Goal: Find specific page/section: Find specific page/section

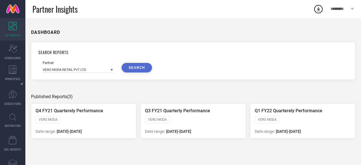
click at [111, 69] on icon at bounding box center [111, 70] width 3 height 2
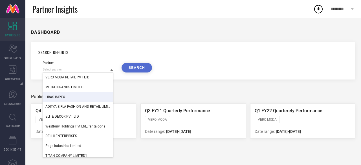
click at [55, 94] on div "LIBAS IMPEX" at bounding box center [78, 97] width 70 height 10
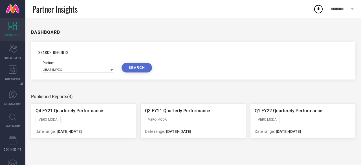
click at [136, 67] on button "SEARCH" at bounding box center [136, 68] width 30 height 10
click at [60, 119] on span "LIBAS" at bounding box center [61, 119] width 9 height 4
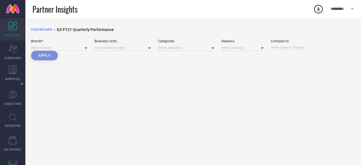
click at [86, 49] on icon at bounding box center [86, 48] width 3 height 3
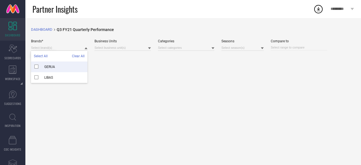
click at [168, 77] on div "DASHBOARD breadcrumb Created with Sketch. Q3 FY21 Quarterly Performance Brands*…" at bounding box center [192, 91] width 335 height 147
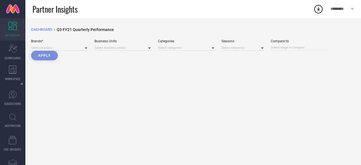
click at [253, 107] on div "DASHBOARD breadcrumb Created with Sketch. Q3 FY21 Quarterly Performance Brands*…" at bounding box center [192, 91] width 335 height 147
click at [257, 129] on div "DASHBOARD breadcrumb Created with Sketch. Q3 FY21 Quarterly Performance Brands*…" at bounding box center [192, 91] width 335 height 147
